Goal: Task Accomplishment & Management: Use online tool/utility

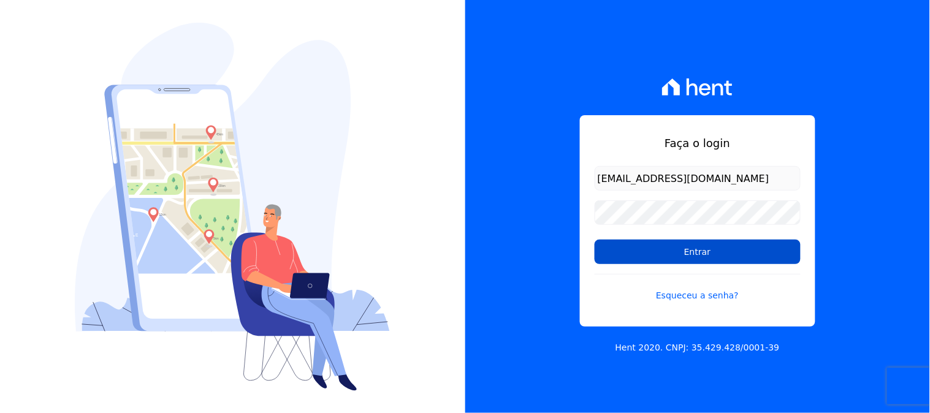
type input "[EMAIL_ADDRESS][DOMAIN_NAME]"
click at [595, 240] on input "Entrar" at bounding box center [698, 252] width 206 height 25
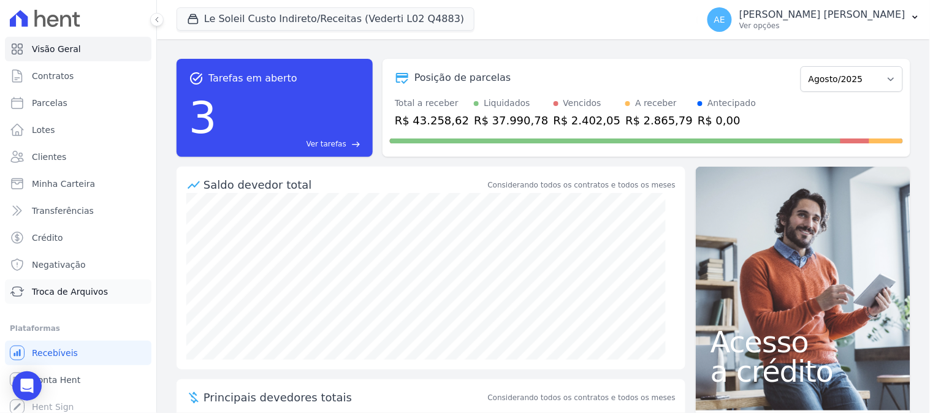
click at [64, 295] on span "Troca de Arquivos" at bounding box center [70, 292] width 76 height 12
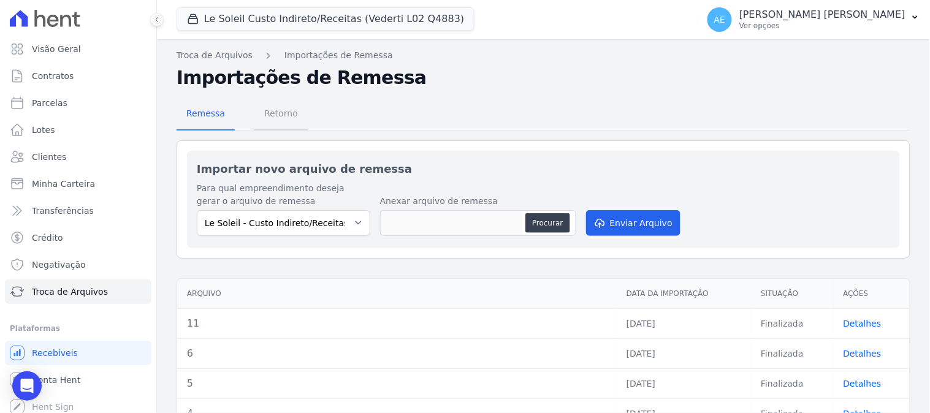
click at [280, 124] on span "Retorno" at bounding box center [281, 113] width 48 height 25
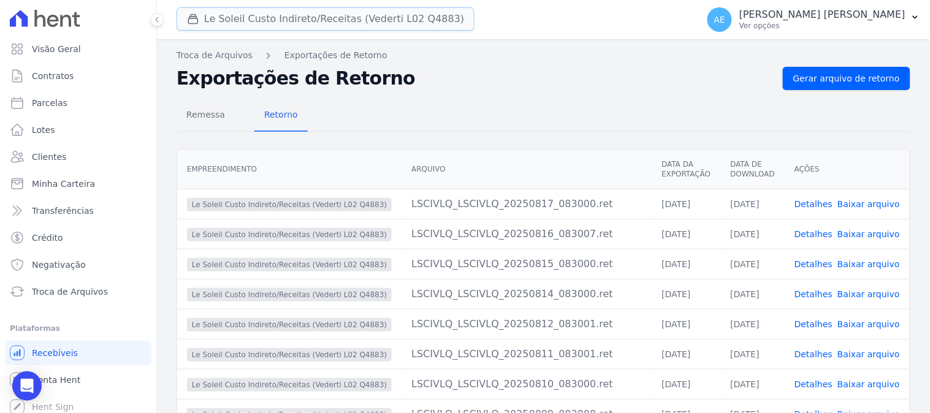
click at [265, 17] on button "Le Soleil Custo Indireto/Receitas (Vederti L02 Q4883)" at bounding box center [326, 18] width 298 height 23
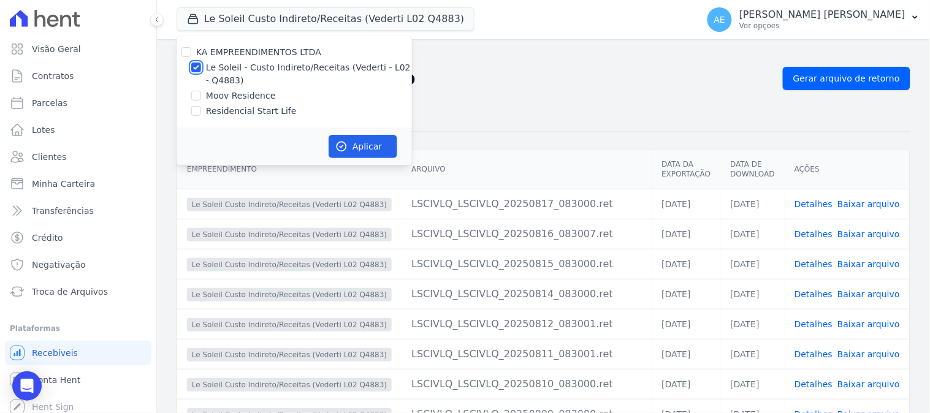
click at [197, 64] on input "Le Soleil - Custo Indireto/Receitas (Vederti - L02 - Q4883)" at bounding box center [196, 68] width 10 height 10
checkbox input "false"
click at [195, 99] on input "Moov Residence" at bounding box center [196, 96] width 10 height 10
checkbox input "true"
click at [354, 145] on button "Aplicar" at bounding box center [363, 146] width 69 height 23
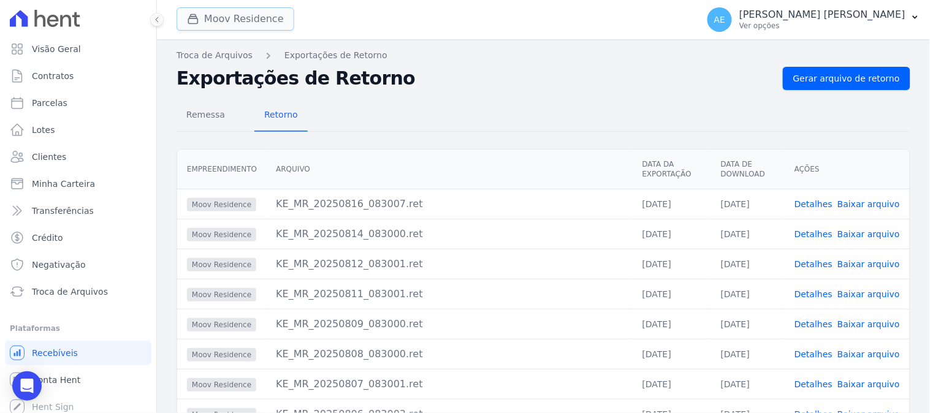
click at [239, 27] on button "Moov Residence" at bounding box center [236, 18] width 118 height 23
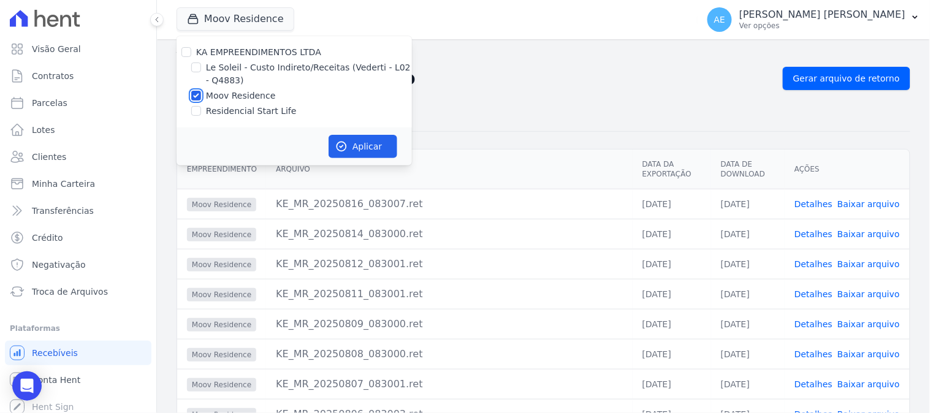
click at [197, 95] on input "Moov Residence" at bounding box center [196, 96] width 10 height 10
checkbox input "false"
click at [197, 108] on input "Residencial Start Life" at bounding box center [196, 111] width 10 height 10
checkbox input "true"
click at [351, 140] on button "Aplicar" at bounding box center [363, 146] width 69 height 23
